Goal: Find specific page/section: Find specific page/section

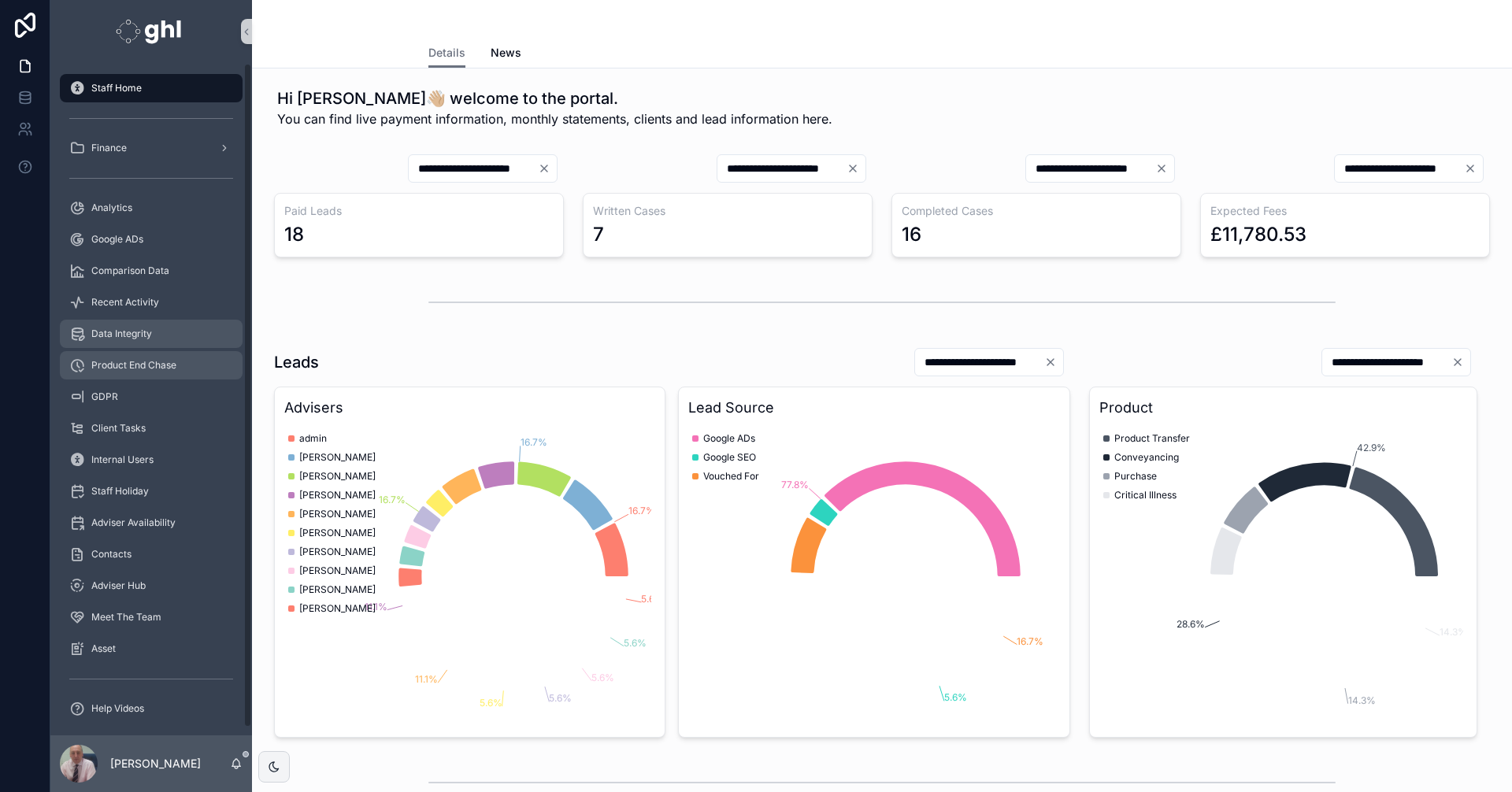
drag, startPoint x: 124, startPoint y: 331, endPoint x: 196, endPoint y: 351, distance: 74.7
click at [124, 331] on span "Data Integrity" at bounding box center [122, 334] width 61 height 13
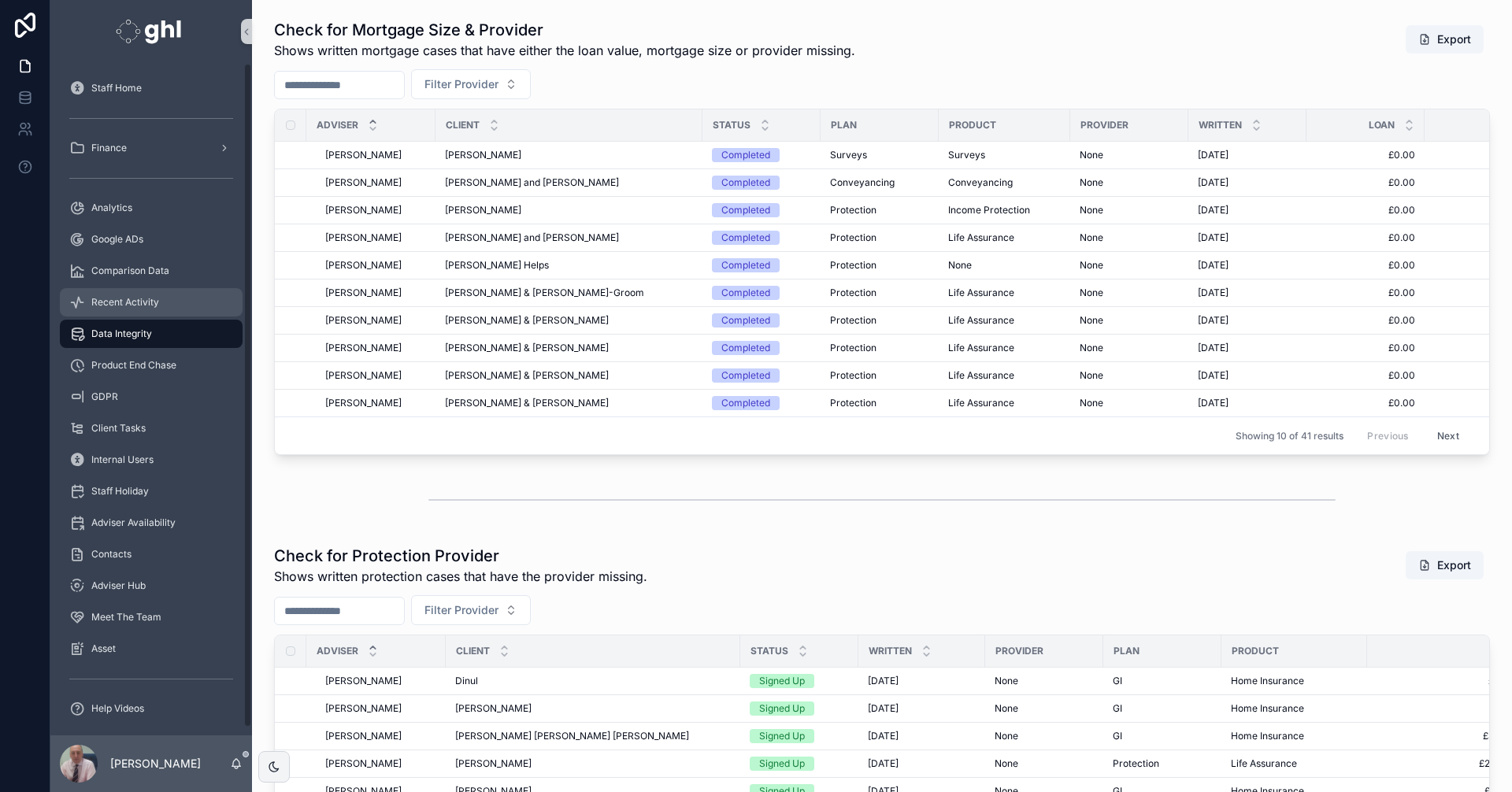
click at [127, 300] on span "Recent Activity" at bounding box center [125, 301] width 68 height 13
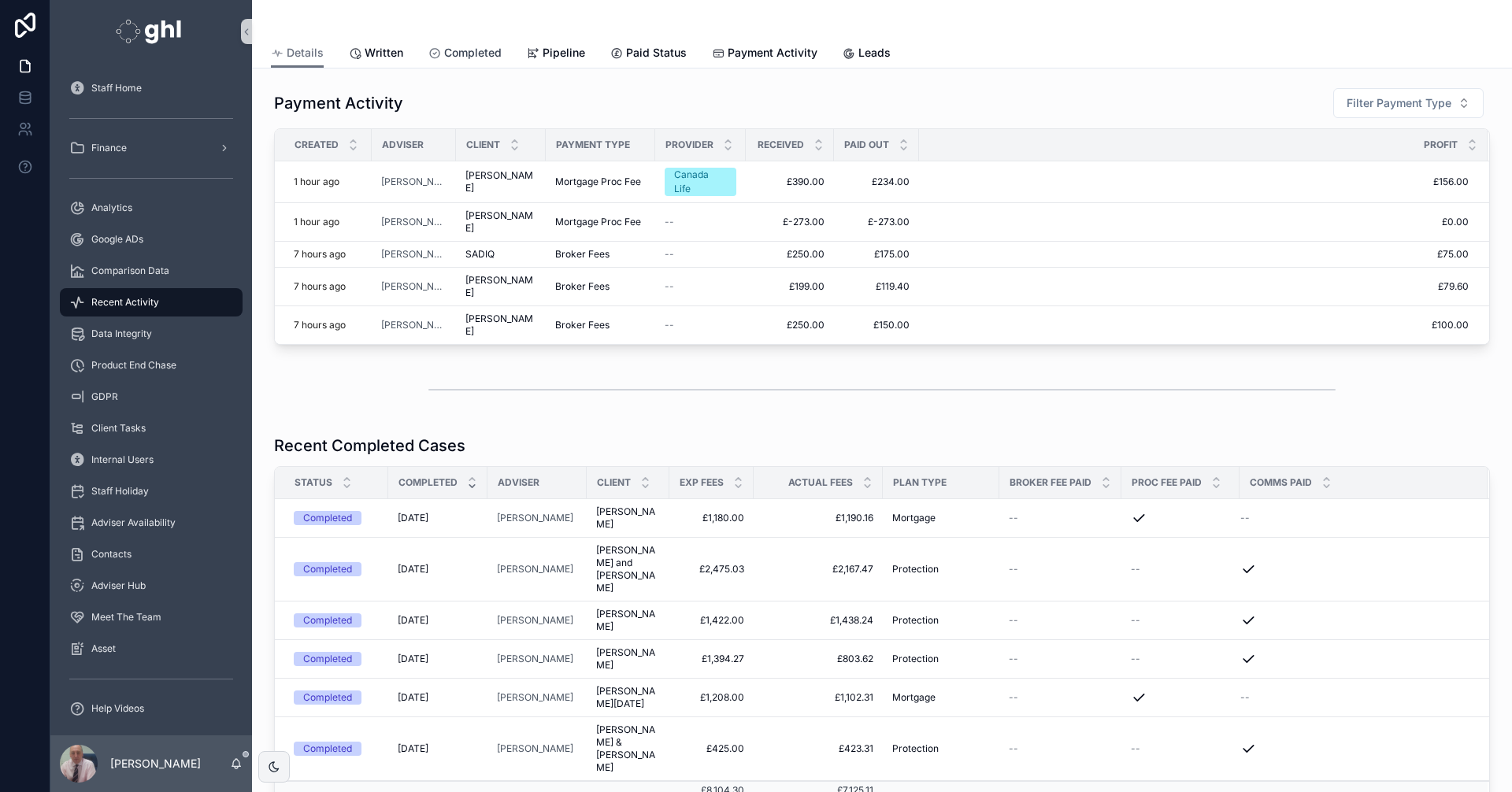
click at [479, 50] on span "Completed" at bounding box center [472, 53] width 58 height 16
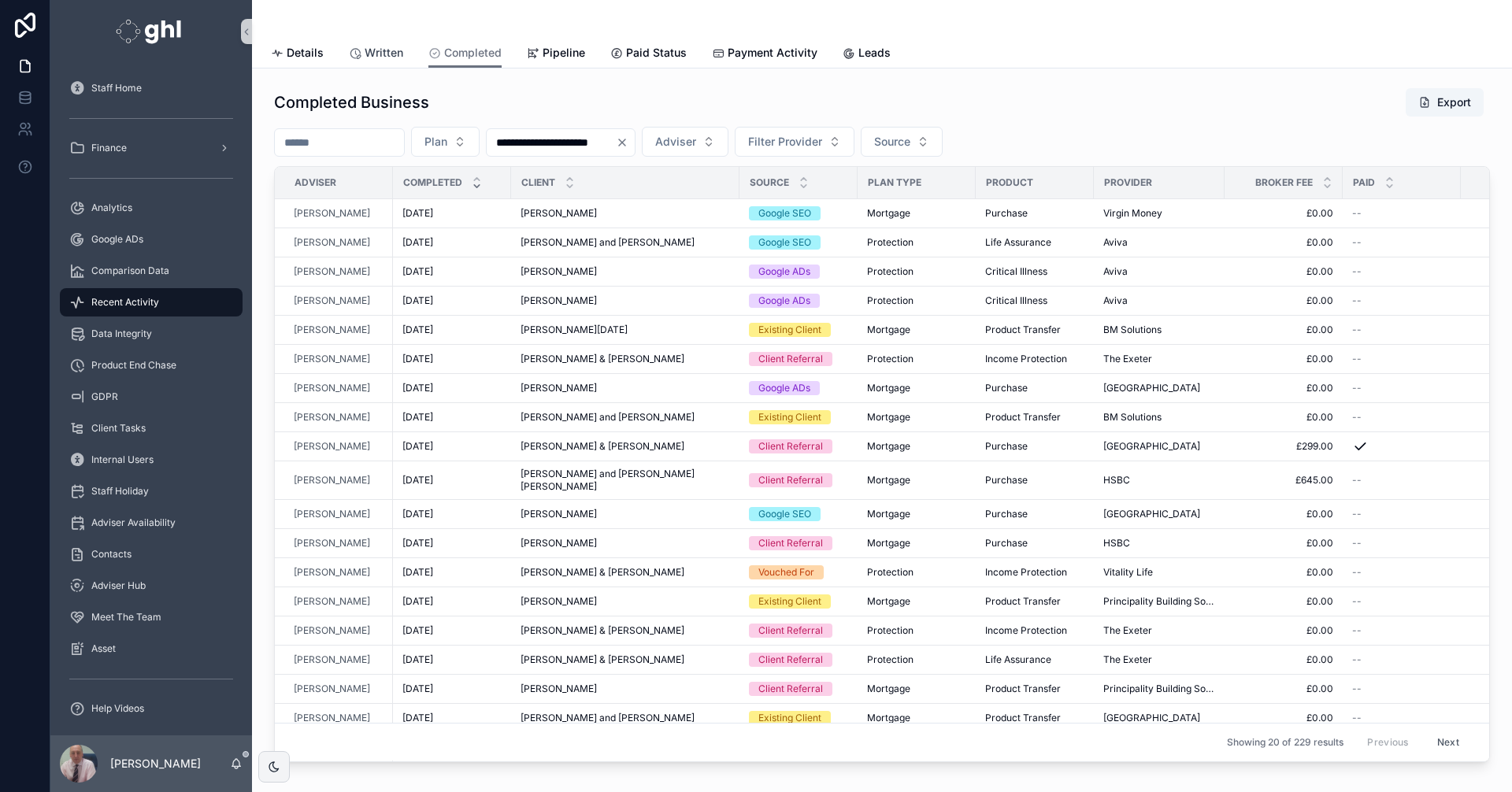
click at [379, 48] on span "Written" at bounding box center [383, 53] width 38 height 16
